Goal: Transaction & Acquisition: Download file/media

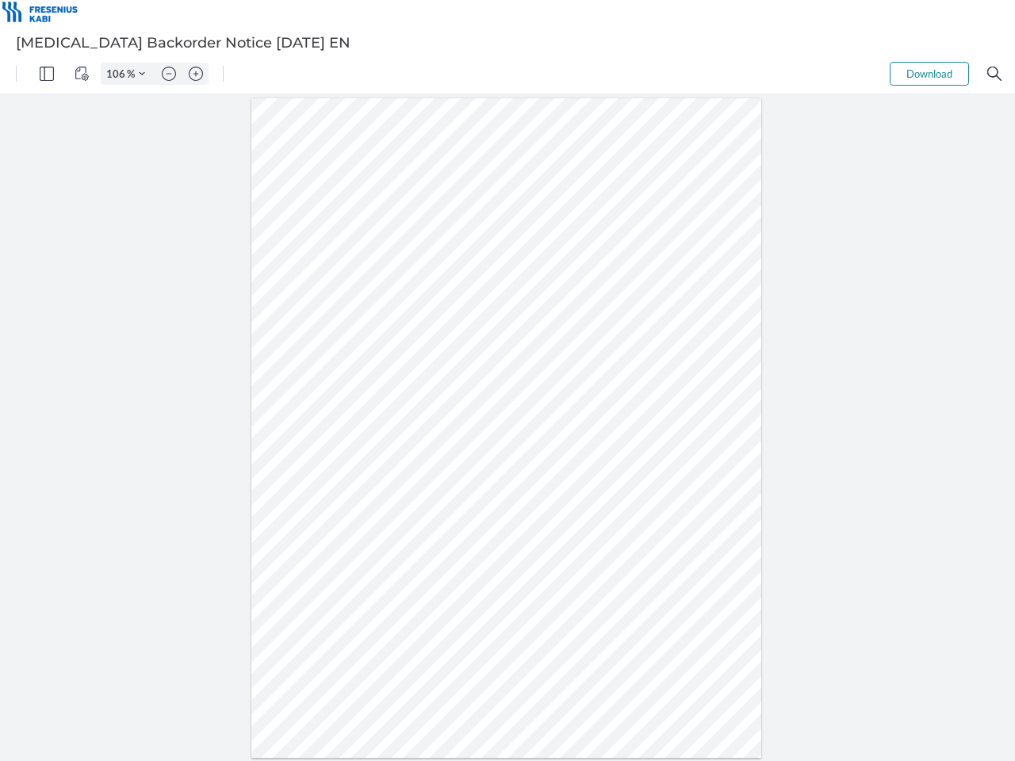
click at [47, 74] on img "Panel" at bounding box center [47, 74] width 14 height 14
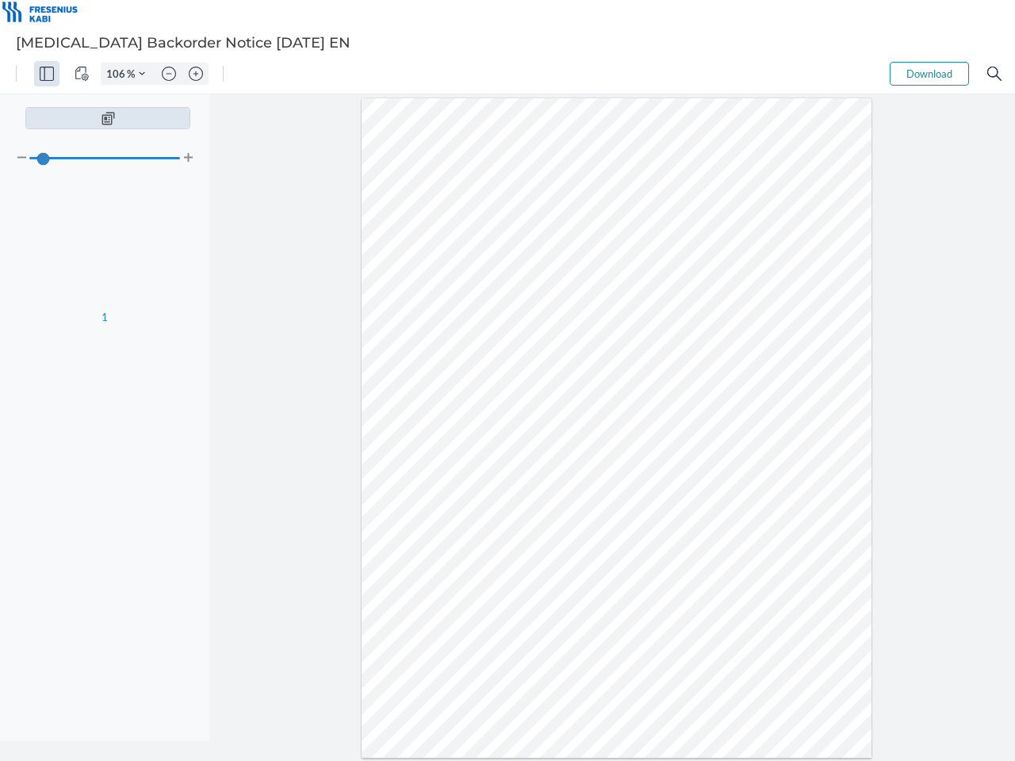
click at [82, 74] on img "View Controls" at bounding box center [82, 74] width 14 height 14
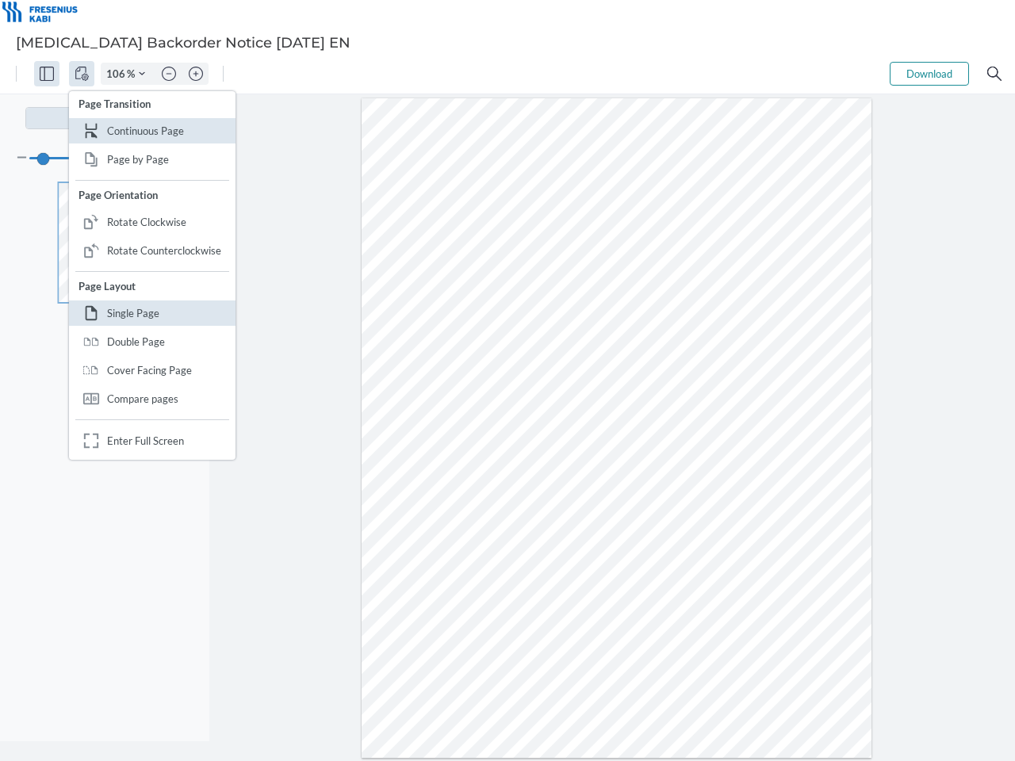
click at [118, 74] on input "106" at bounding box center [113, 74] width 25 height 14
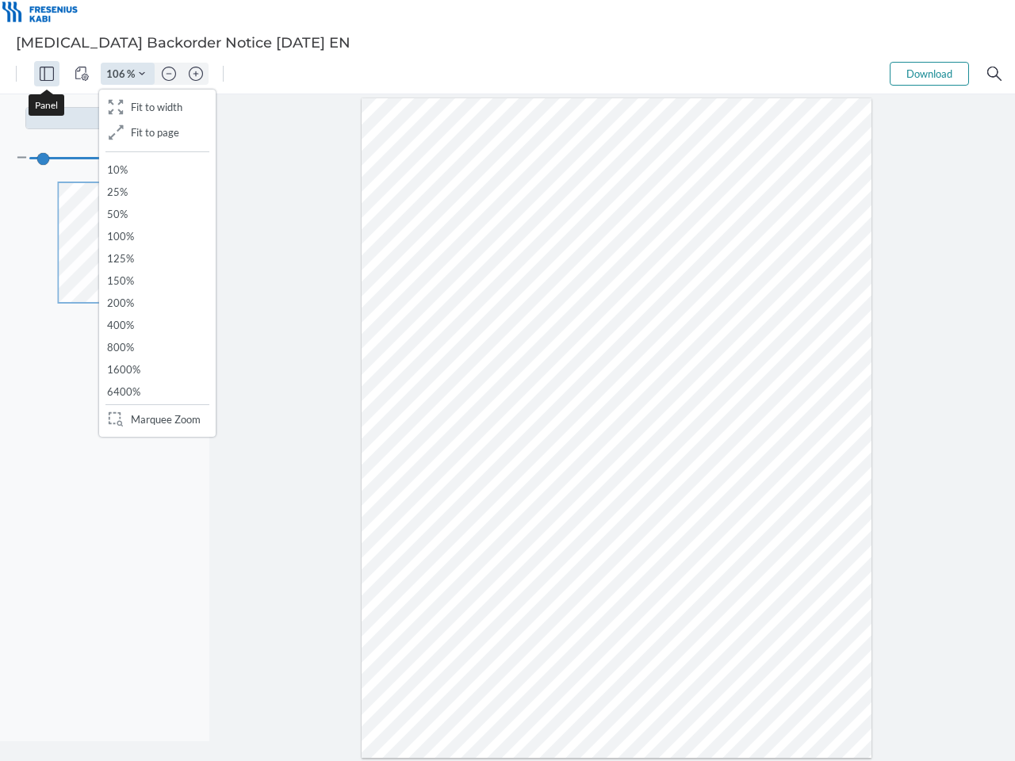
click at [142, 74] on img "Zoom Controls" at bounding box center [142, 74] width 6 height 6
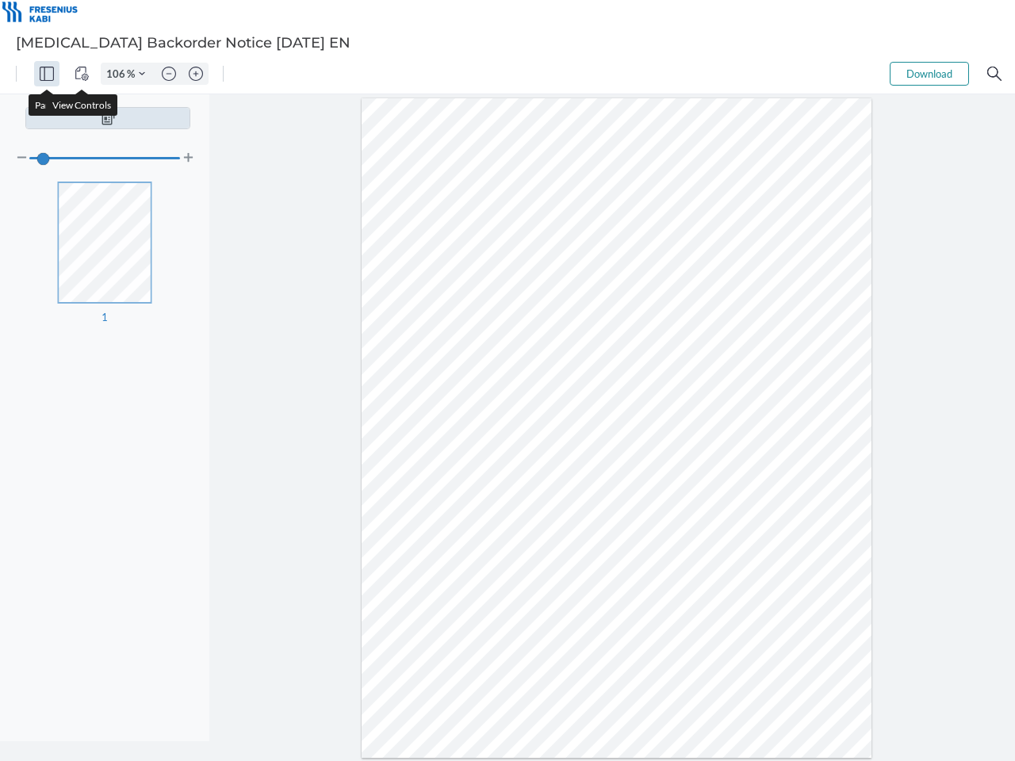
click at [169, 74] on img "Zoom out" at bounding box center [169, 74] width 14 height 14
click at [196, 74] on img "Zoom in" at bounding box center [196, 74] width 14 height 14
type input "106"
click at [929, 74] on button "Download" at bounding box center [929, 74] width 79 height 24
click at [994, 74] on img "Search" at bounding box center [994, 74] width 14 height 14
